Goal: Information Seeking & Learning: Learn about a topic

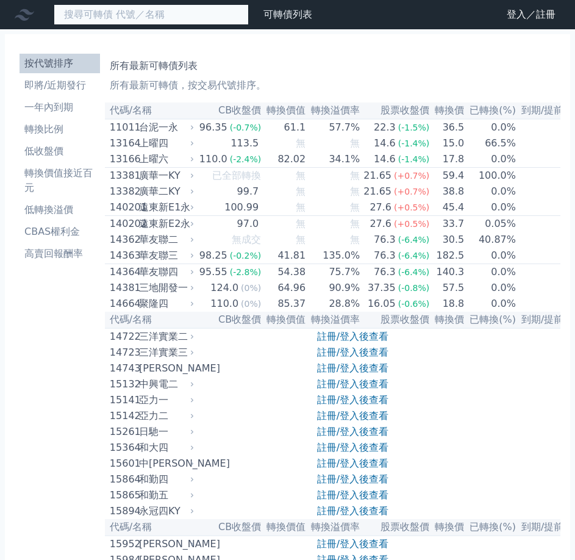
click at [132, 15] on input at bounding box center [151, 14] width 195 height 21
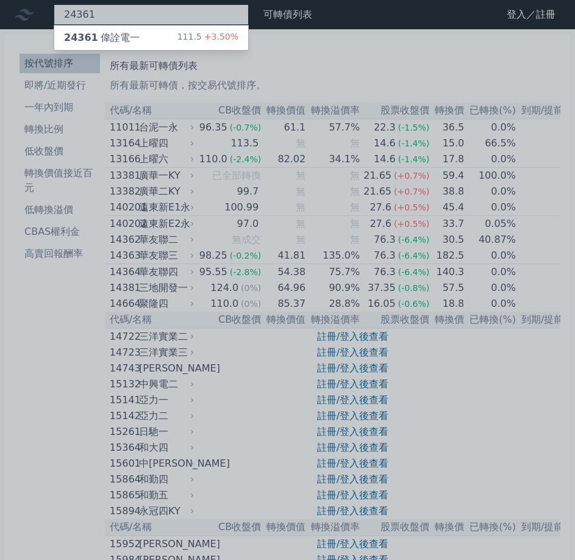
type input "24361"
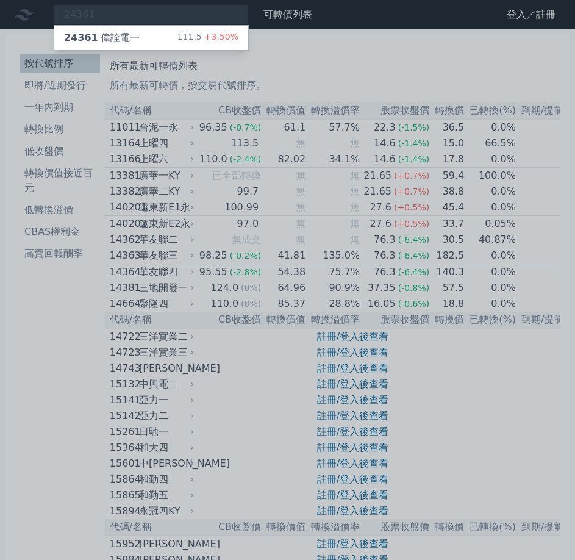
click at [168, 54] on div at bounding box center [287, 280] width 575 height 560
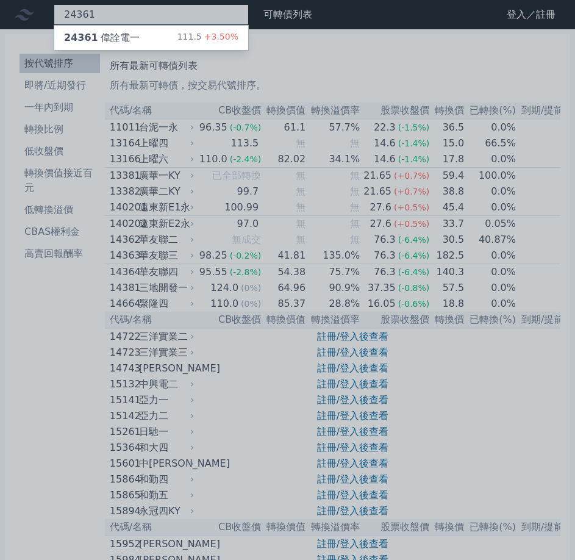
click at [147, 24] on div "24361 24361 偉詮電一 111.5 +3.50%" at bounding box center [151, 14] width 195 height 21
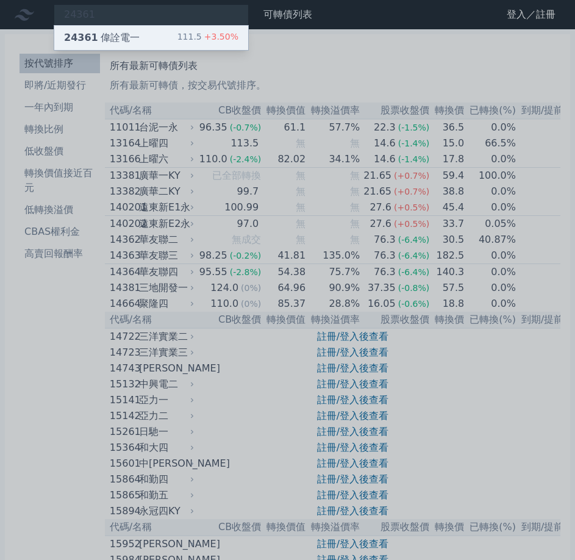
click at [142, 43] on div "24361 偉詮電一 111.5 +3.50%" at bounding box center [151, 38] width 194 height 24
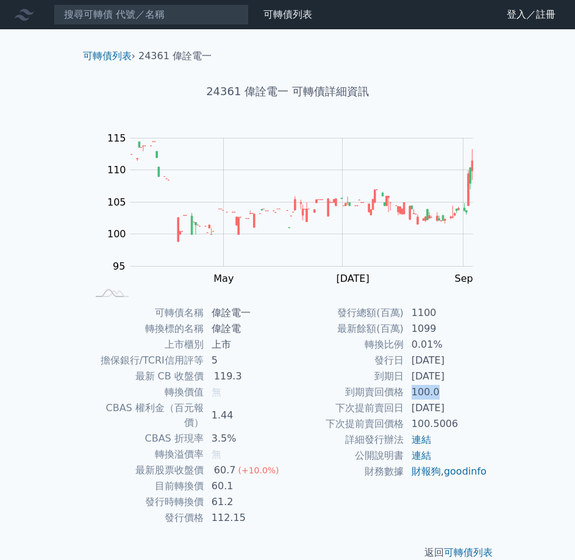
drag, startPoint x: 450, startPoint y: 393, endPoint x: 408, endPoint y: 387, distance: 42.5
click at [408, 387] on td "100.0" at bounding box center [446, 392] width 84 height 16
click at [435, 338] on td "0.01%" at bounding box center [446, 344] width 84 height 16
drag, startPoint x: 449, startPoint y: 337, endPoint x: 405, endPoint y: 338, distance: 43.3
click at [405, 338] on td "0.01%" at bounding box center [446, 344] width 84 height 16
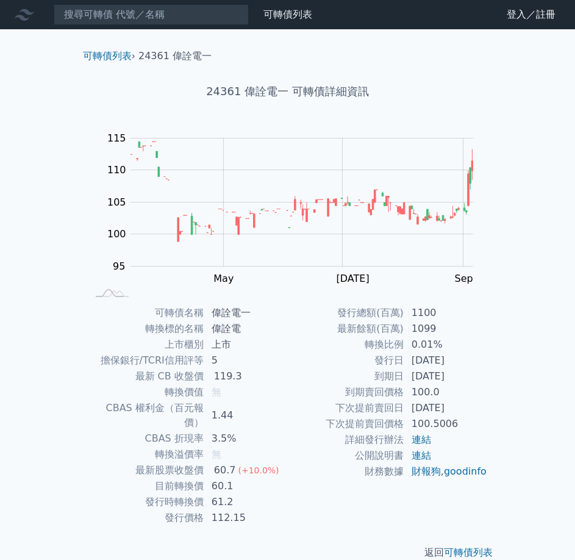
click at [456, 418] on td "100.5006" at bounding box center [446, 424] width 84 height 16
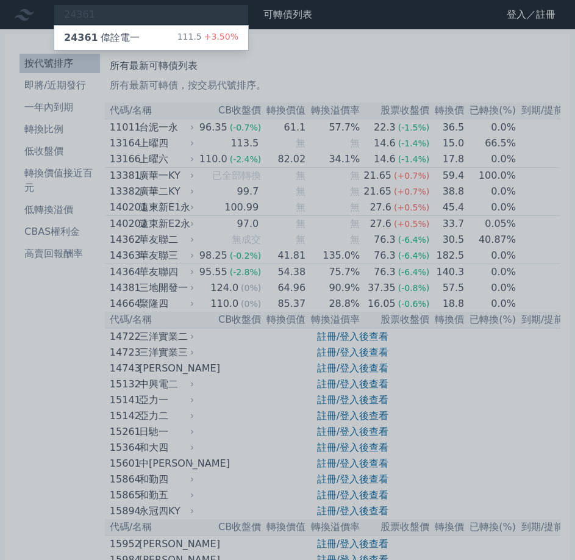
drag, startPoint x: 357, startPoint y: 229, endPoint x: 345, endPoint y: 204, distance: 28.4
click at [355, 222] on div at bounding box center [287, 280] width 575 height 560
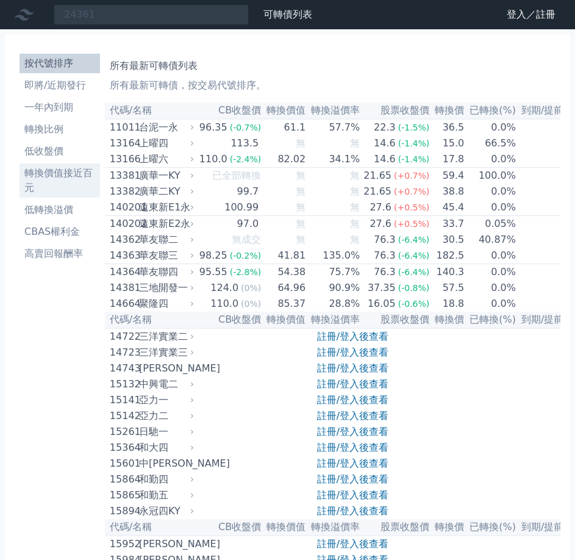
click at [71, 181] on li "轉換價值接近百元" at bounding box center [60, 180] width 80 height 29
